Goal: Information Seeking & Learning: Find specific fact

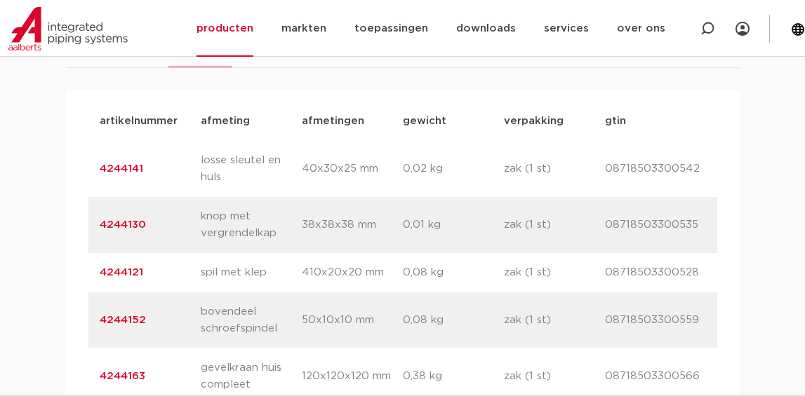
scroll to position [882, 0]
click at [138, 269] on link "4244121" at bounding box center [121, 272] width 43 height 11
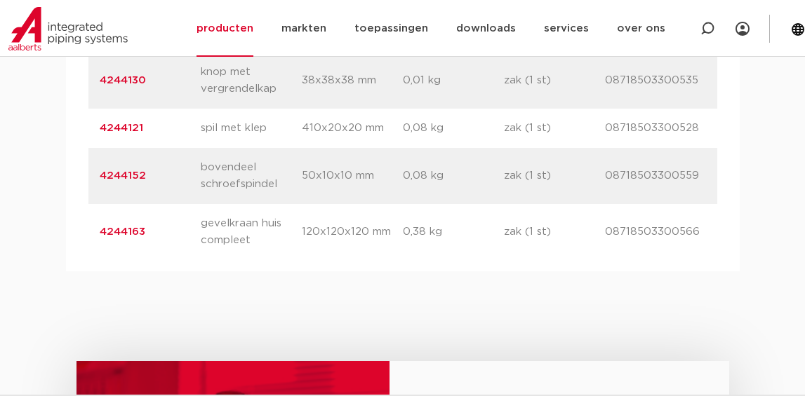
scroll to position [1054, 0]
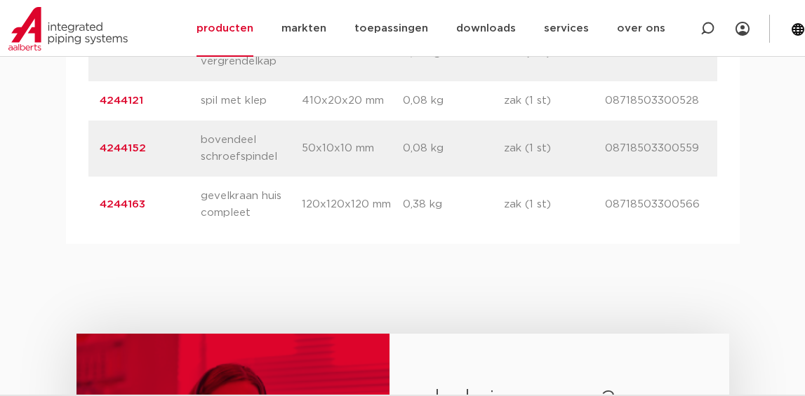
click at [234, 153] on p "bovendeel schroefspindel" at bounding box center [251, 149] width 101 height 34
click at [126, 152] on link "4244152" at bounding box center [123, 148] width 46 height 11
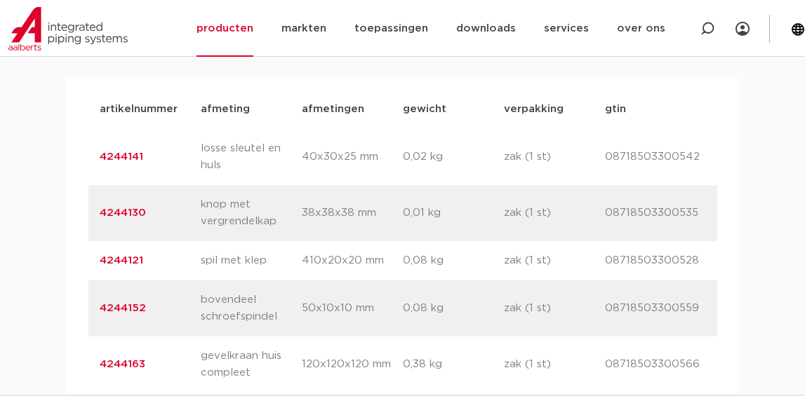
scroll to position [892, 0]
click at [130, 160] on link "4244141" at bounding box center [121, 158] width 43 height 11
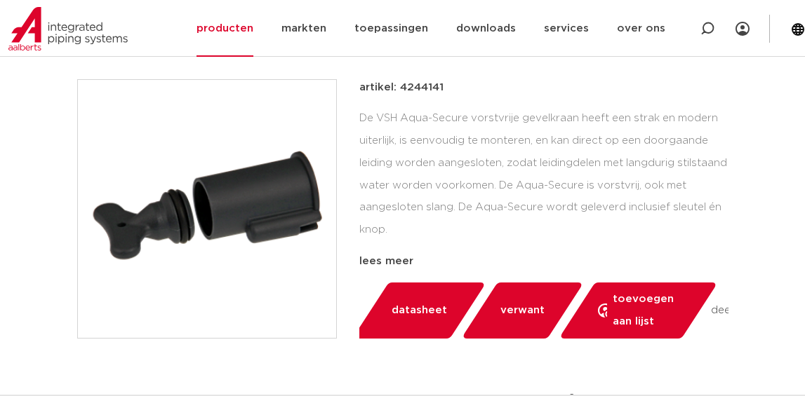
scroll to position [313, 0]
